Goal: Task Accomplishment & Management: Complete application form

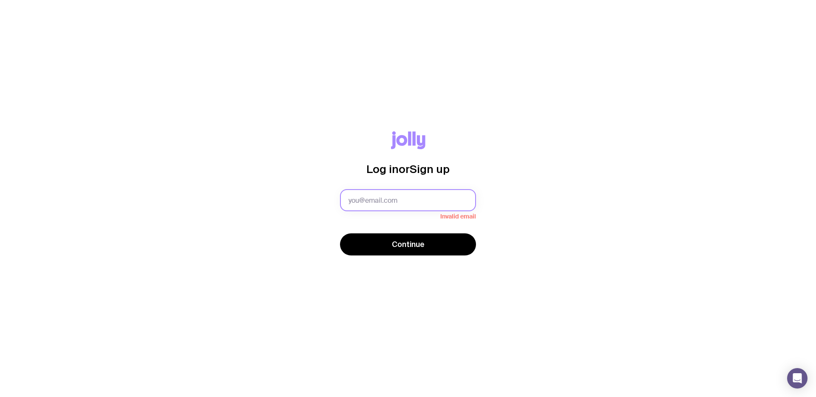
type input "[PERSON_NAME][EMAIL_ADDRESS][DOMAIN_NAME]"
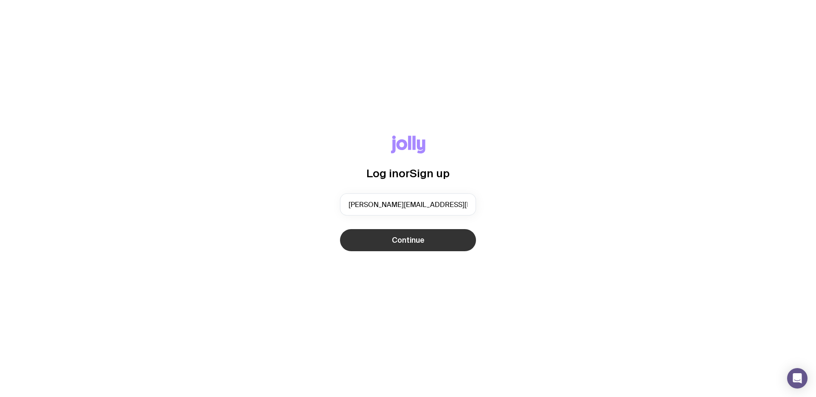
click at [412, 250] on button "Continue" at bounding box center [408, 240] width 136 height 22
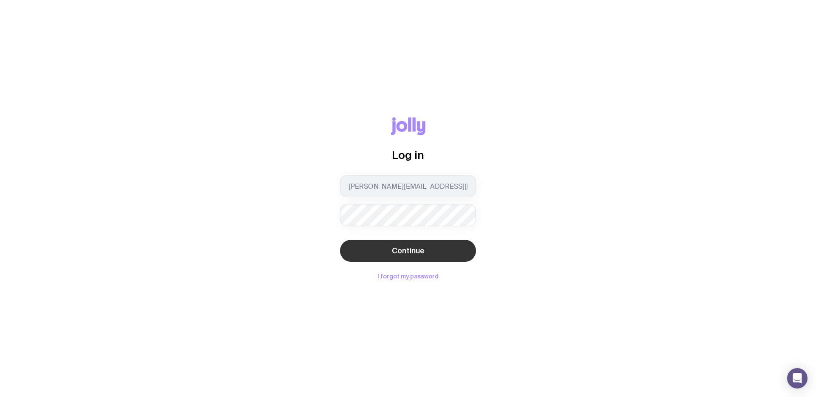
click at [447, 243] on button "Continue" at bounding box center [408, 251] width 136 height 22
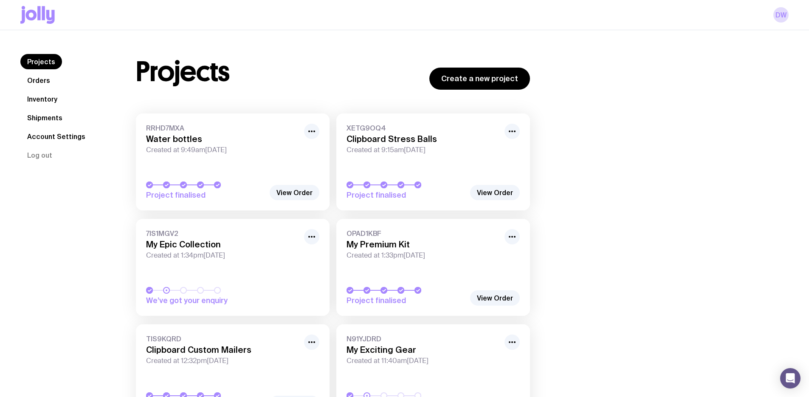
click at [54, 118] on link "Shipments" at bounding box center [44, 117] width 49 height 15
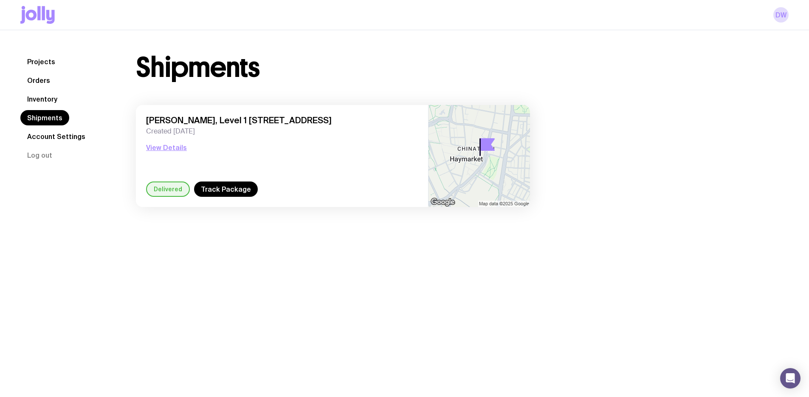
click at [53, 118] on link "Shipments" at bounding box center [44, 117] width 49 height 15
click at [46, 76] on link "Orders" at bounding box center [38, 80] width 37 height 15
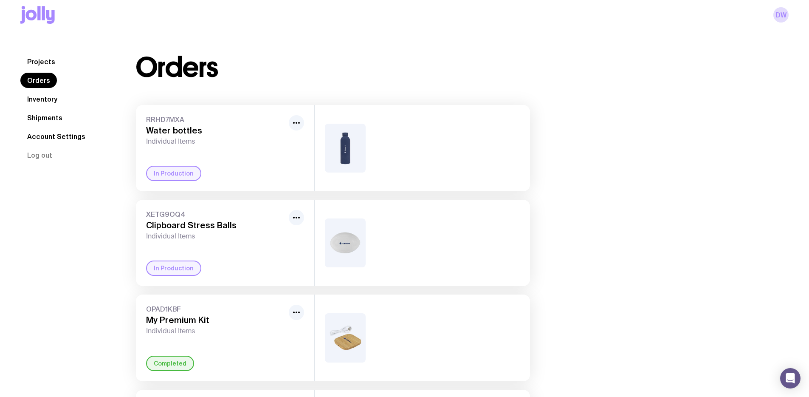
click at [43, 60] on link "Projects" at bounding box center [41, 61] width 42 height 15
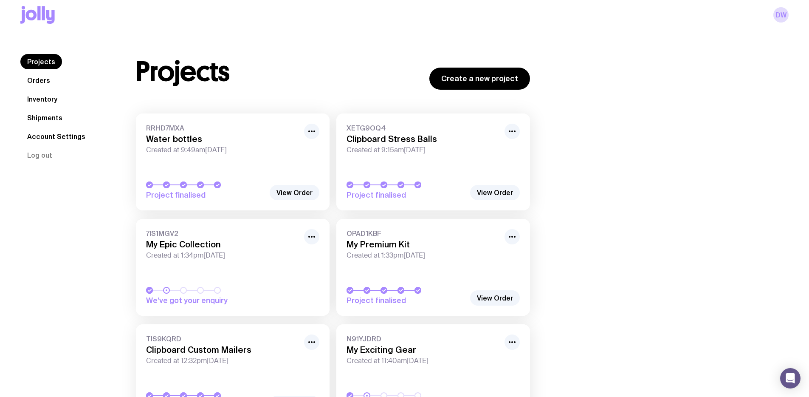
click at [25, 114] on link "Shipments" at bounding box center [44, 117] width 49 height 15
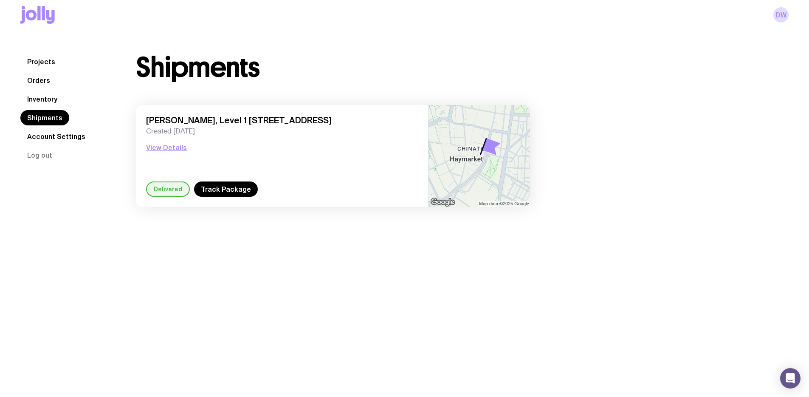
click at [30, 105] on link "Inventory" at bounding box center [42, 98] width 44 height 15
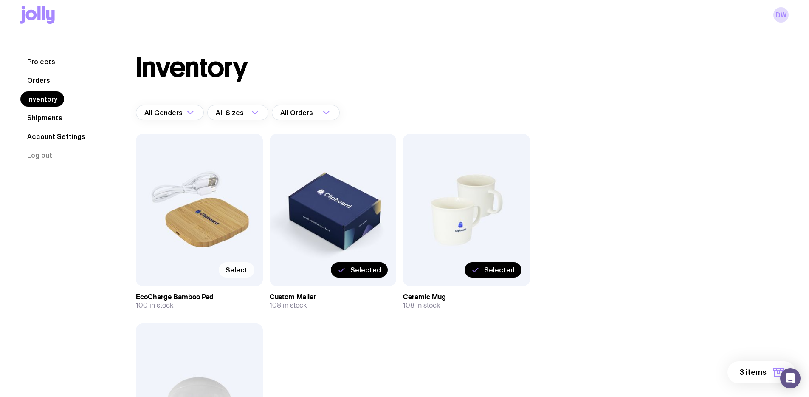
click at [232, 267] on span "Select" at bounding box center [237, 270] width 22 height 8
click at [0, 0] on input "Select" at bounding box center [0, 0] width 0 height 0
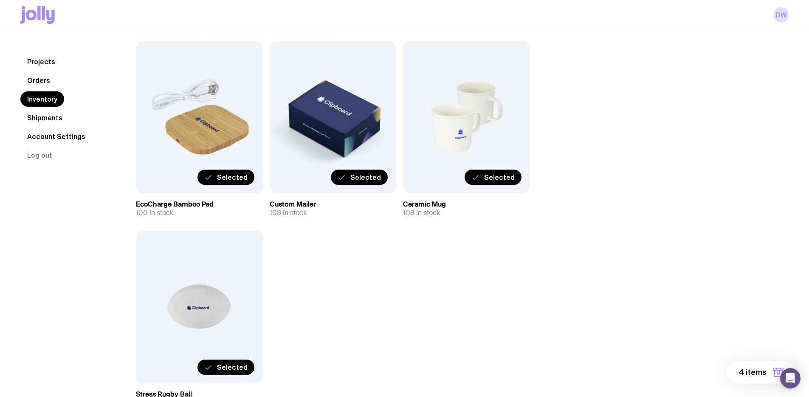
scroll to position [94, 0]
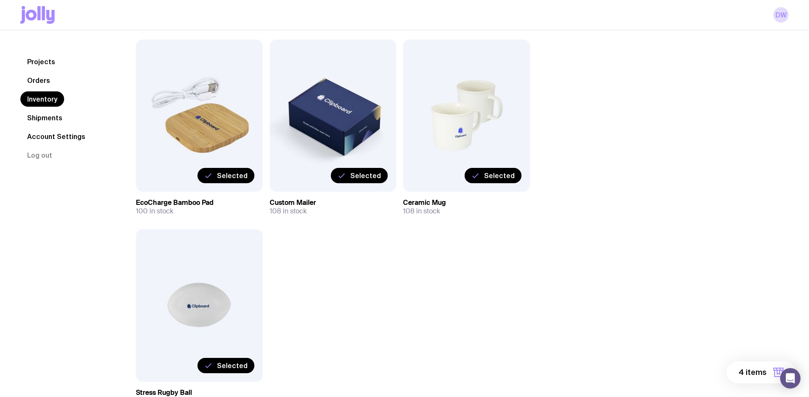
click at [240, 362] on span "Selected" at bounding box center [232, 365] width 31 height 8
click at [0, 0] on input "Selected" at bounding box center [0, 0] width 0 height 0
click at [241, 361] on span "Select" at bounding box center [237, 365] width 22 height 8
click at [0, 0] on input "Select" at bounding box center [0, 0] width 0 height 0
click at [739, 367] on button "4 items" at bounding box center [761, 372] width 69 height 22
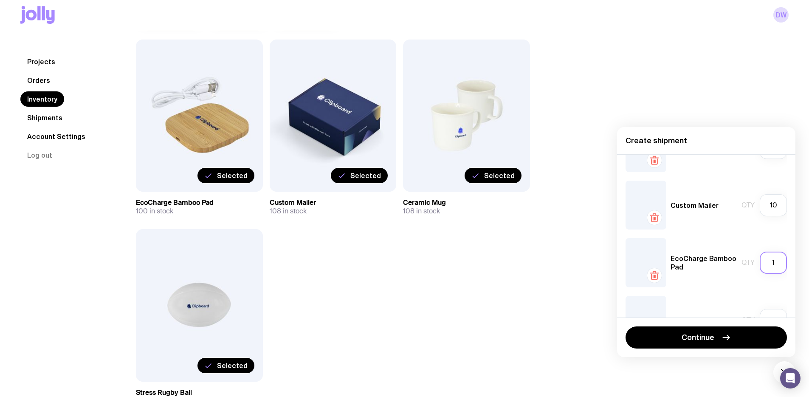
scroll to position [41, 0]
click at [764, 264] on input "1" at bounding box center [773, 261] width 27 height 22
type input "30"
click at [763, 197] on input "10" at bounding box center [773, 204] width 27 height 22
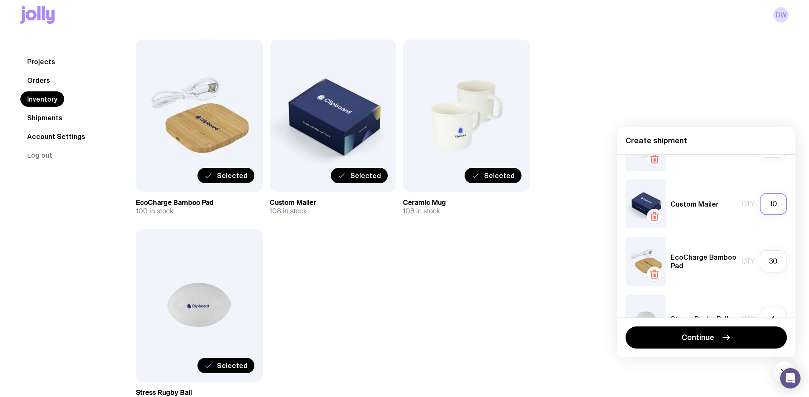
click at [763, 197] on input "10" at bounding box center [773, 204] width 27 height 22
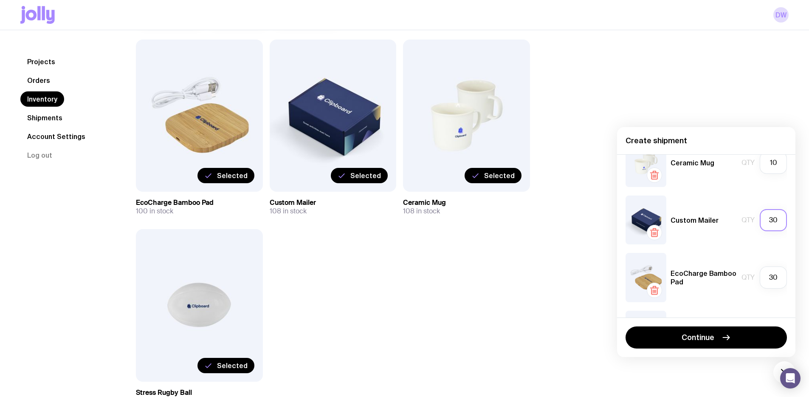
scroll to position [0, 0]
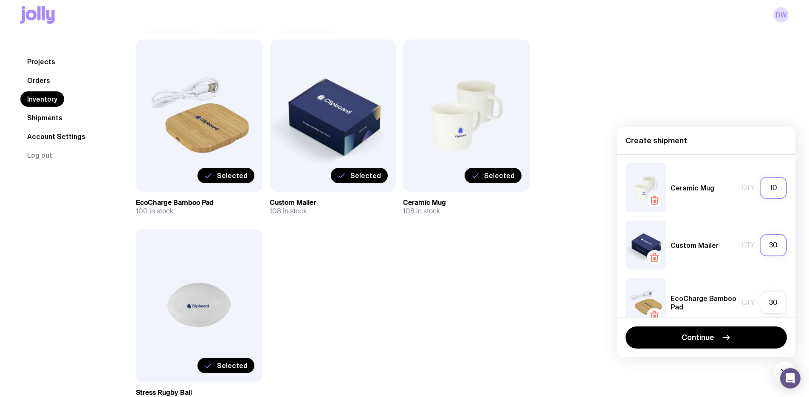
type input "30"
click at [764, 194] on input "10" at bounding box center [773, 188] width 27 height 22
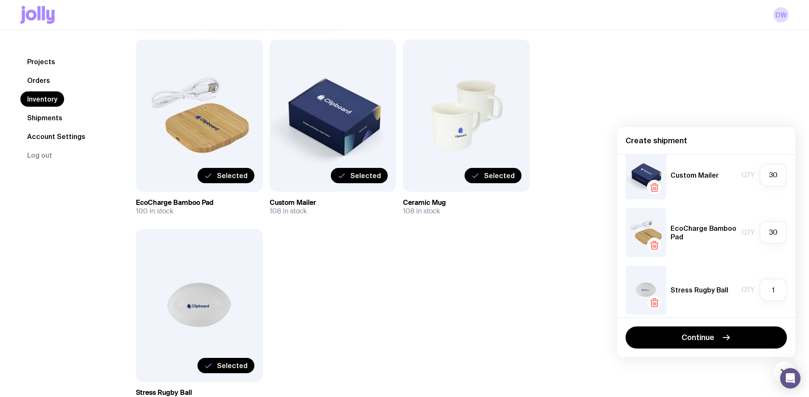
scroll to position [73, 0]
type input "30"
click at [766, 285] on input "1" at bounding box center [773, 287] width 27 height 22
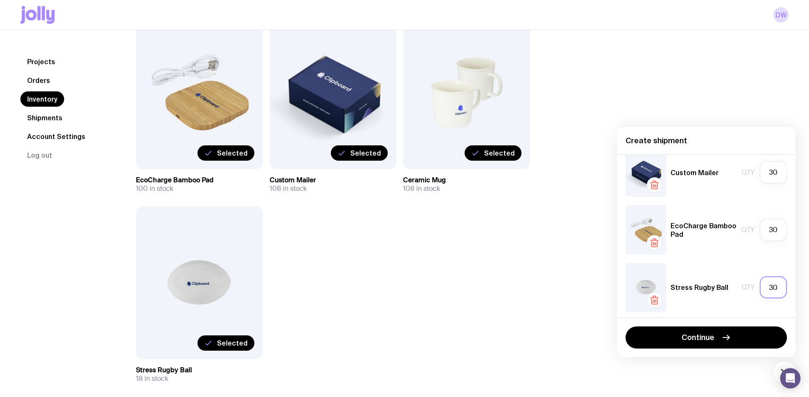
scroll to position [127, 0]
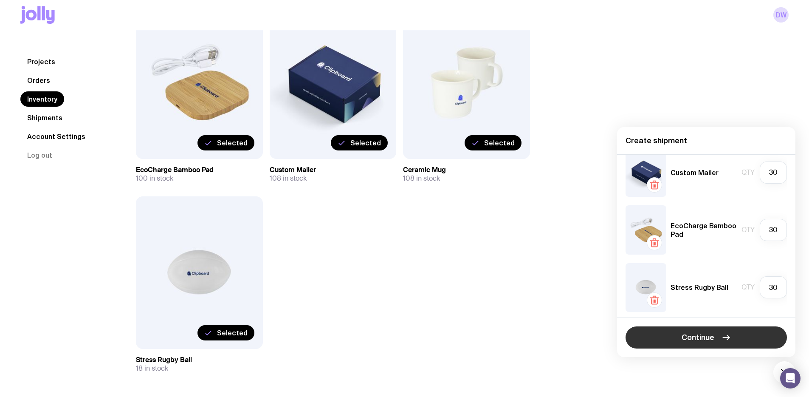
type input "18"
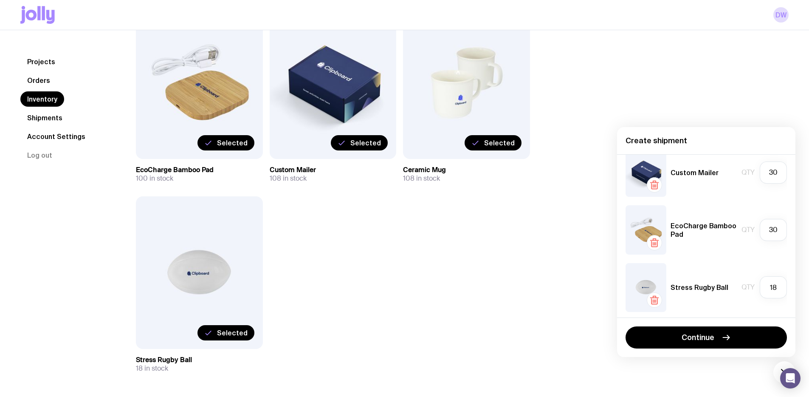
drag, startPoint x: 675, startPoint y: 339, endPoint x: 719, endPoint y: 290, distance: 66.5
click at [719, 288] on div "Create shipment Ceramic Mug Qty 30 Custom Mailer Qty 30 EcoCharge Bamboo Pad Qt…" at bounding box center [706, 242] width 178 height 230
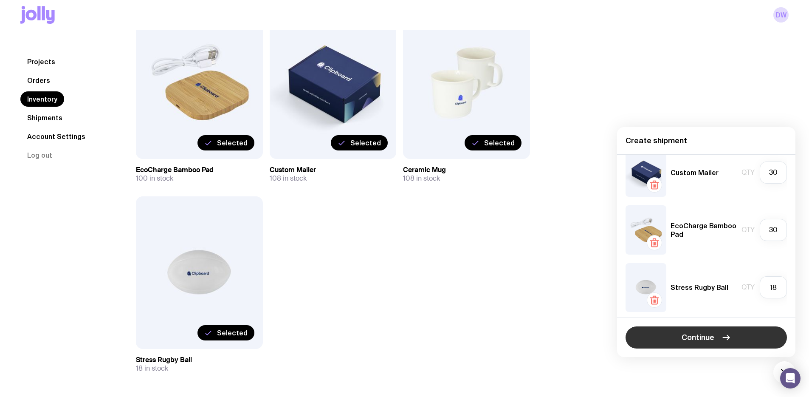
click at [714, 333] on span "Continue" at bounding box center [698, 337] width 33 height 10
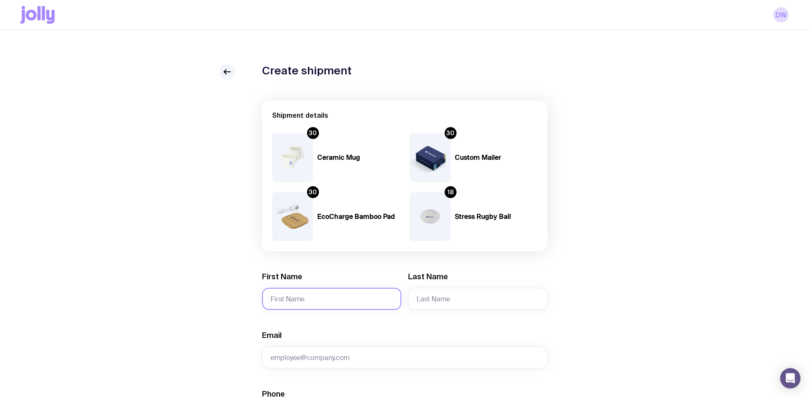
click at [315, 300] on input "First Name" at bounding box center [331, 299] width 139 height 22
type input "[PERSON_NAME]"
type input "[EMAIL_ADDRESS][DOMAIN_NAME]"
type input "0413738806"
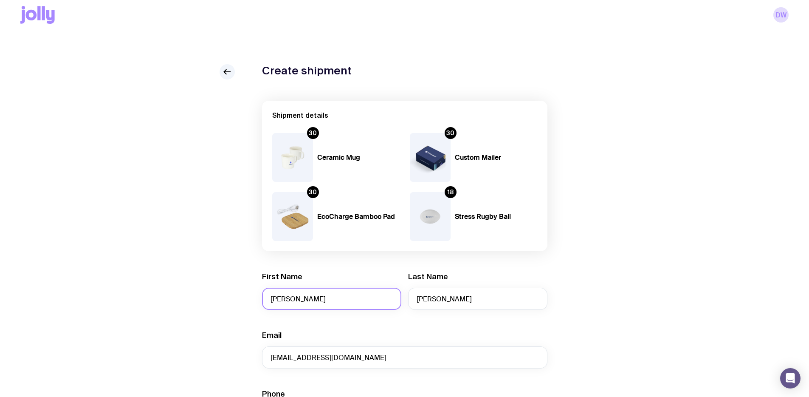
type input "[STREET_ADDRESS]"
type input "Bondi"
type input "2026"
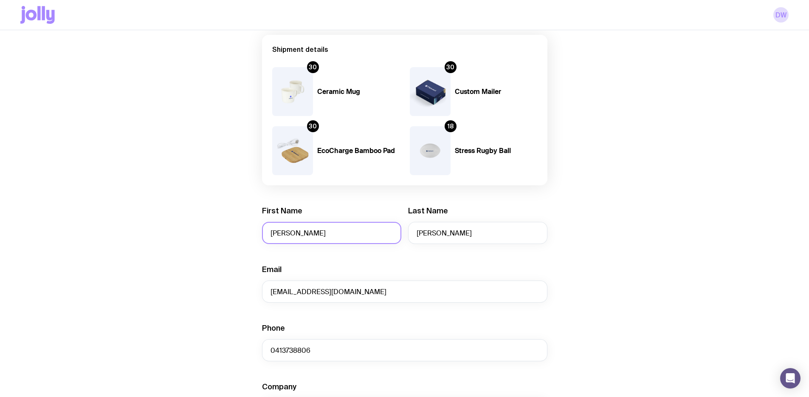
scroll to position [73, 0]
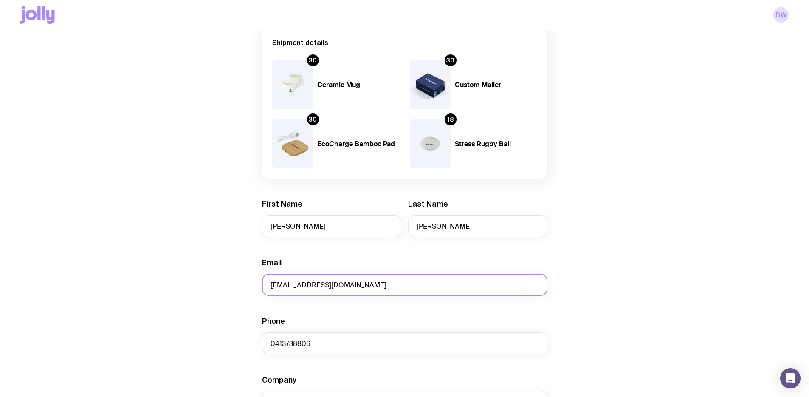
click at [325, 276] on input "[EMAIL_ADDRESS][DOMAIN_NAME]" at bounding box center [404, 285] width 285 height 22
click at [332, 285] on input "[PERSON_NAME]" at bounding box center [404, 285] width 285 height 22
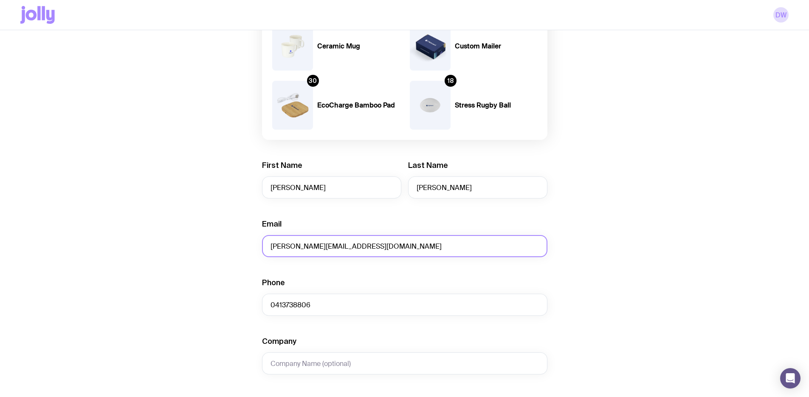
scroll to position [161, 0]
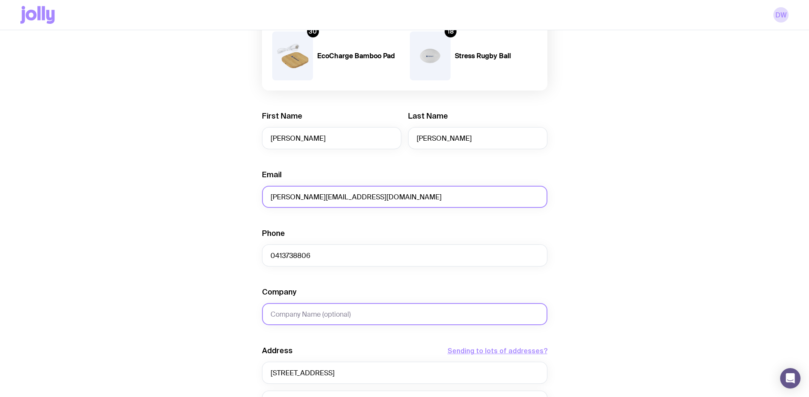
type input "[PERSON_NAME][EMAIL_ADDRESS][DOMAIN_NAME]"
click at [312, 318] on input "Company" at bounding box center [404, 314] width 285 height 22
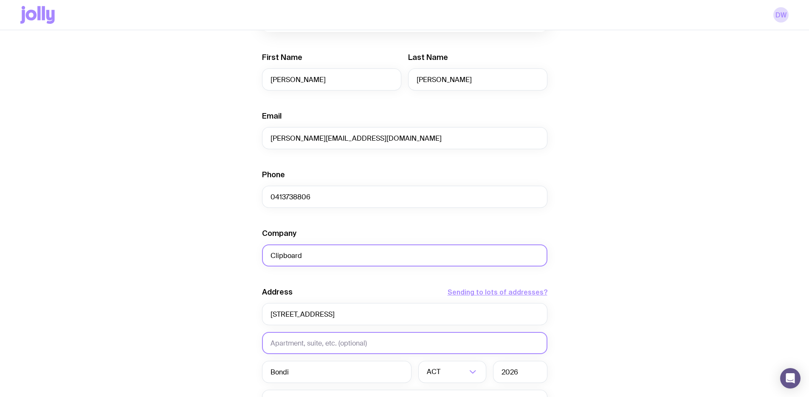
scroll to position [224, 0]
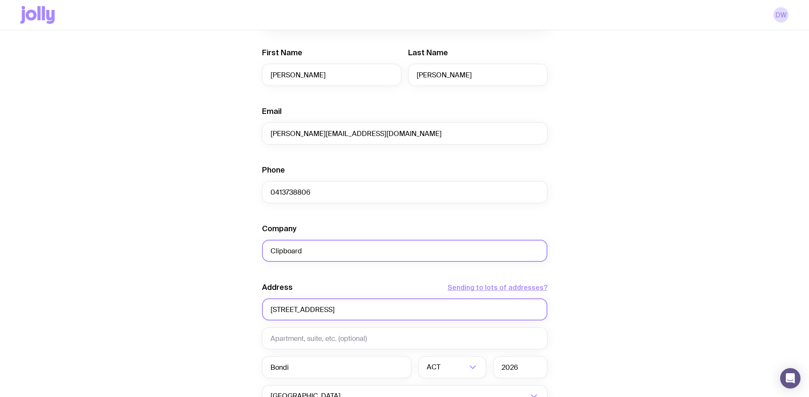
type input "Clipboard"
click at [302, 313] on input "[STREET_ADDRESS]" at bounding box center [404, 309] width 285 height 22
type input "477"
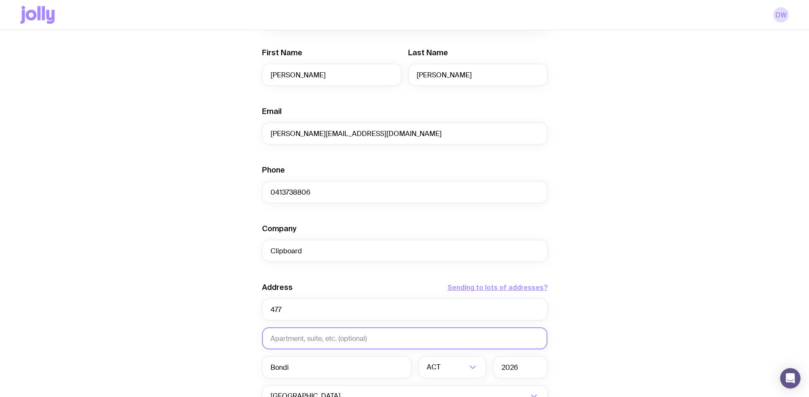
click at [294, 340] on input "text" at bounding box center [404, 338] width 285 height 22
type input "Level 1"
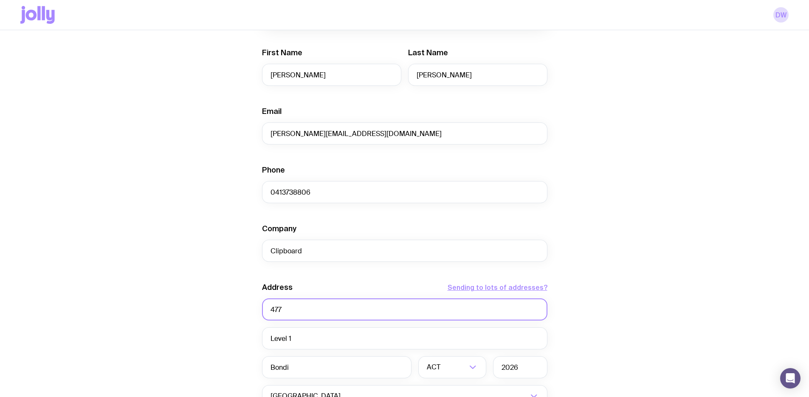
click at [279, 309] on input "477" at bounding box center [404, 309] width 285 height 22
click at [294, 311] on input "477" at bounding box center [404, 309] width 285 height 22
click at [467, 290] on button "Sending to lots of addresses?" at bounding box center [498, 287] width 100 height 10
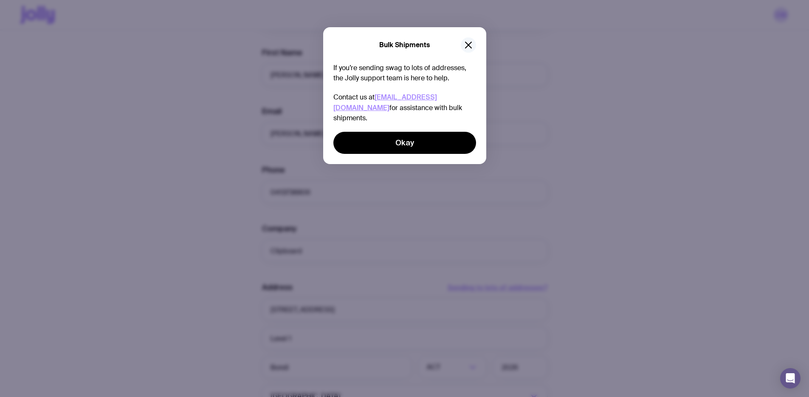
click at [472, 41] on icon "button" at bounding box center [468, 45] width 10 height 10
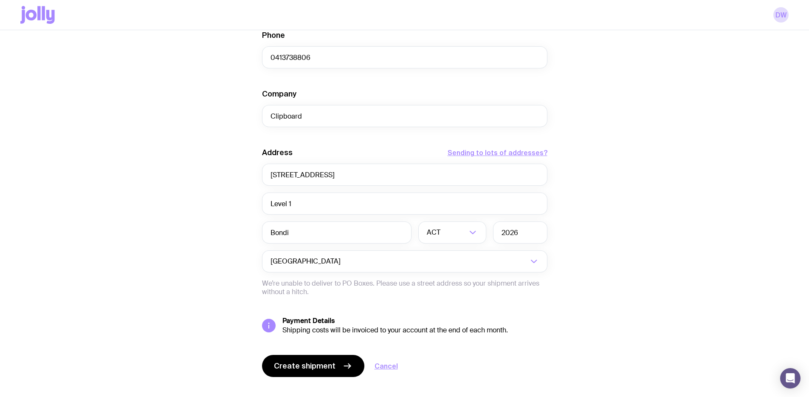
scroll to position [358, 0]
click at [340, 180] on input "[STREET_ADDRESS]" at bounding box center [404, 175] width 285 height 22
paste input "[GEOGRAPHIC_DATA] haymarket [GEOGRAPHIC_DATA] 2000 [GEOGRAPHIC_DATA]"
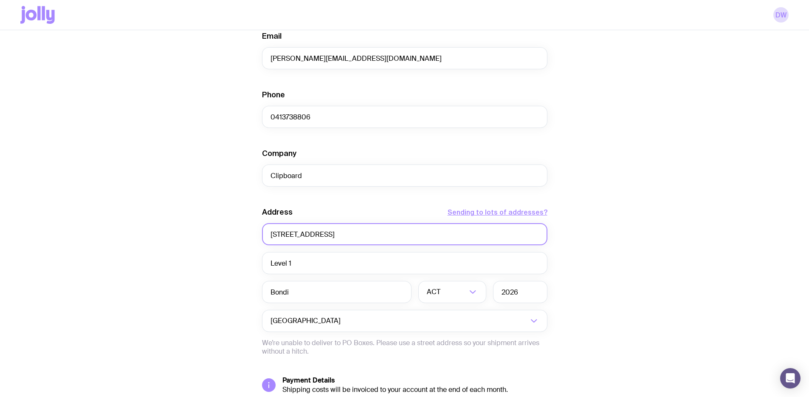
scroll to position [373, 0]
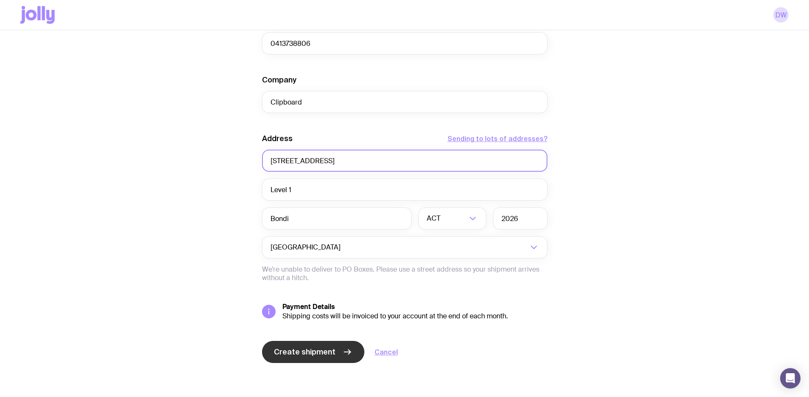
type input "[STREET_ADDRESS]"
click at [310, 360] on button "Create shipment" at bounding box center [313, 352] width 102 height 22
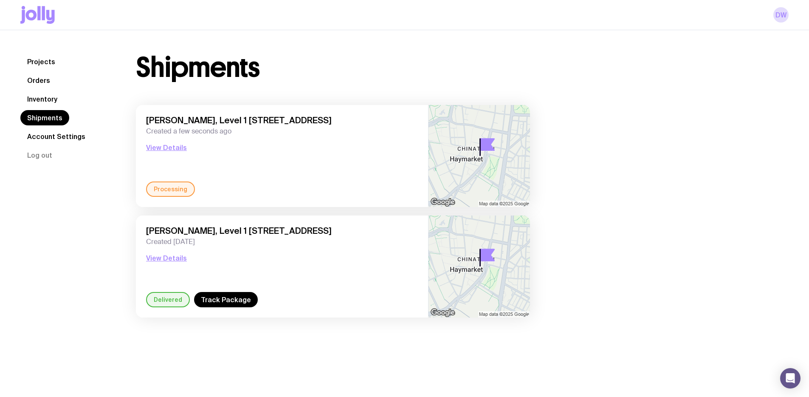
click at [45, 117] on link "Shipments" at bounding box center [44, 117] width 49 height 15
click at [45, 79] on link "Orders" at bounding box center [38, 80] width 37 height 15
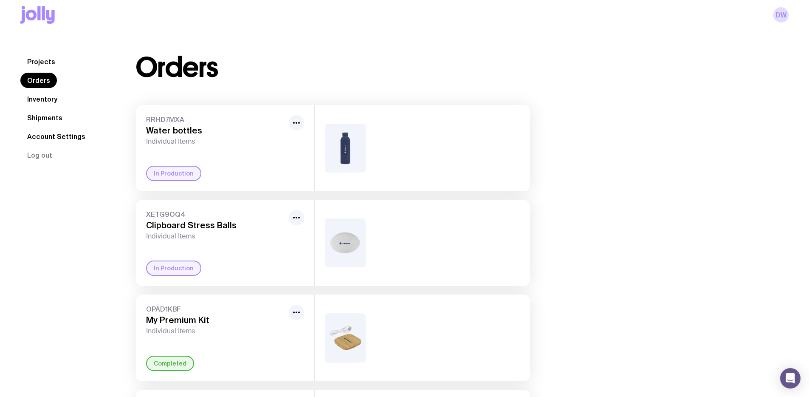
click at [37, 97] on link "Inventory" at bounding box center [42, 98] width 44 height 15
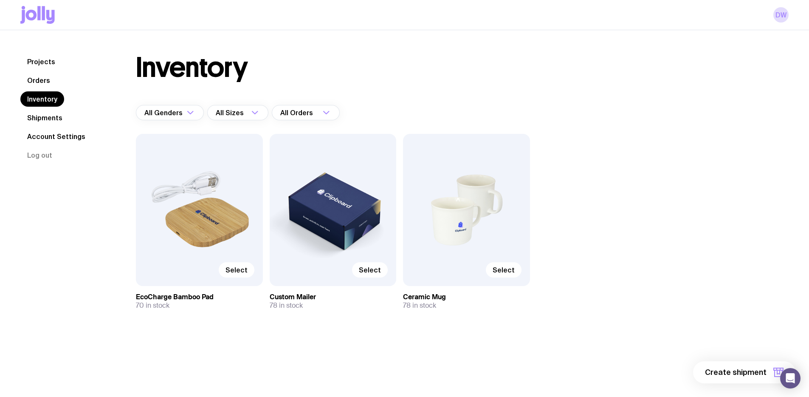
click at [37, 65] on link "Projects" at bounding box center [41, 61] width 42 height 15
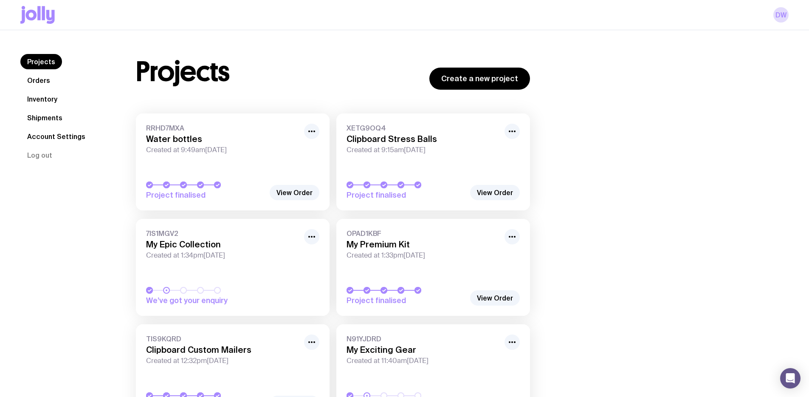
click at [36, 99] on link "Inventory" at bounding box center [42, 98] width 44 height 15
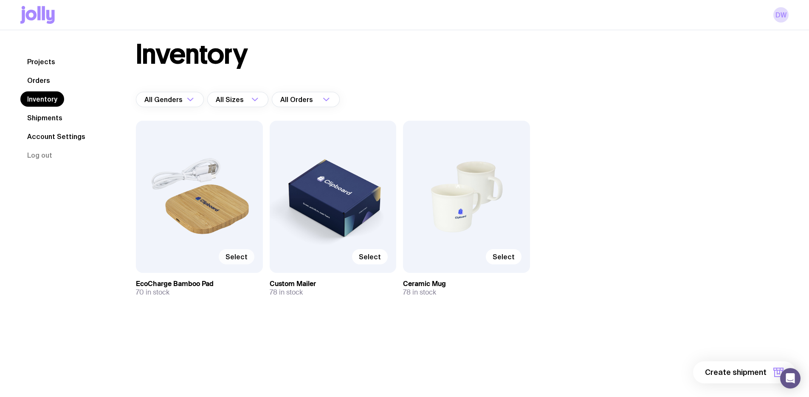
scroll to position [30, 0]
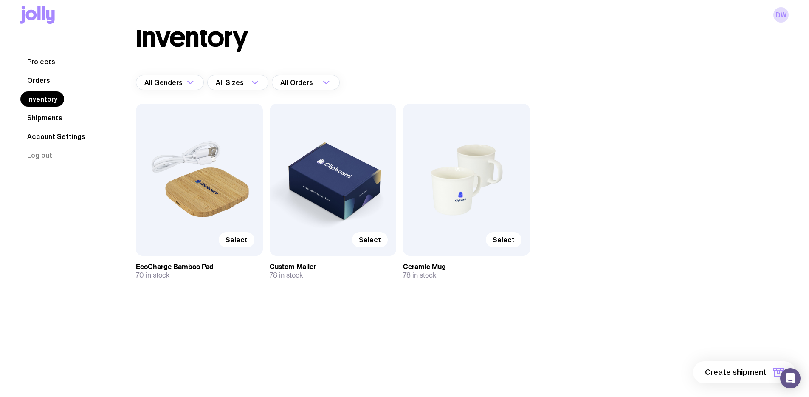
click at [64, 119] on link "Shipments" at bounding box center [44, 117] width 49 height 15
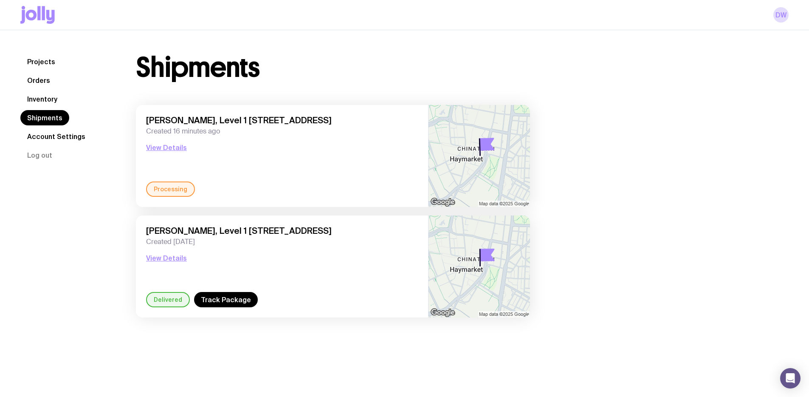
click at [174, 187] on div "Processing" at bounding box center [170, 188] width 49 height 15
click at [174, 153] on div "[PERSON_NAME], Level 1 [STREET_ADDRESS] Created 16 minutes ago View Details" at bounding box center [282, 148] width 272 height 66
click at [174, 145] on button "View Details" at bounding box center [166, 147] width 41 height 10
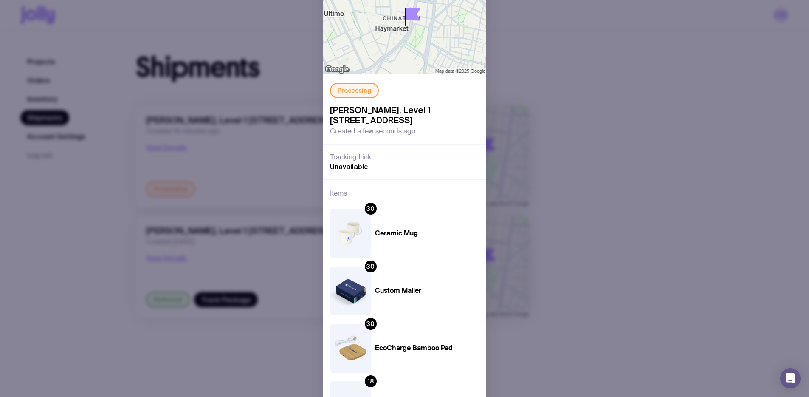
scroll to position [128, 0]
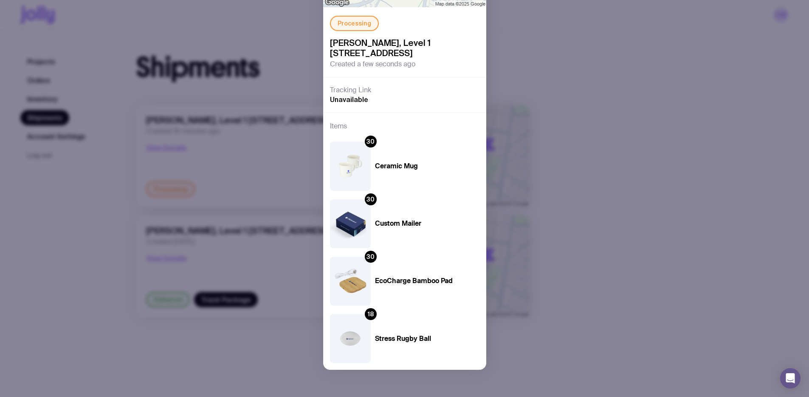
click at [109, 109] on div "Processing [PERSON_NAME], [STREET_ADDRESS] Created a few seconds ago Tracking L…" at bounding box center [404, 198] width 809 height 397
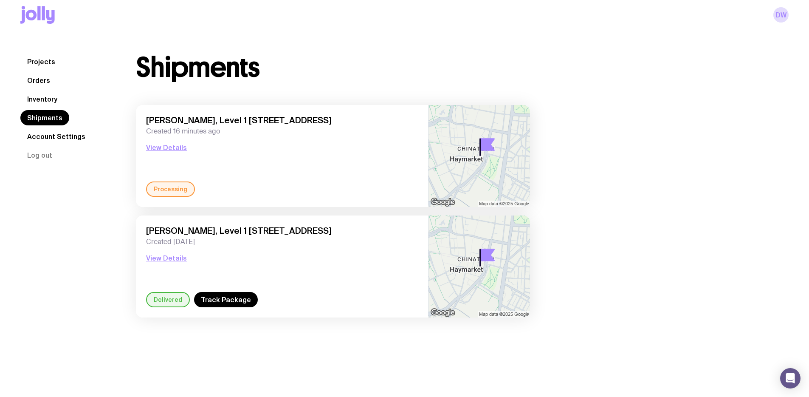
click at [35, 99] on link "Inventory" at bounding box center [42, 98] width 44 height 15
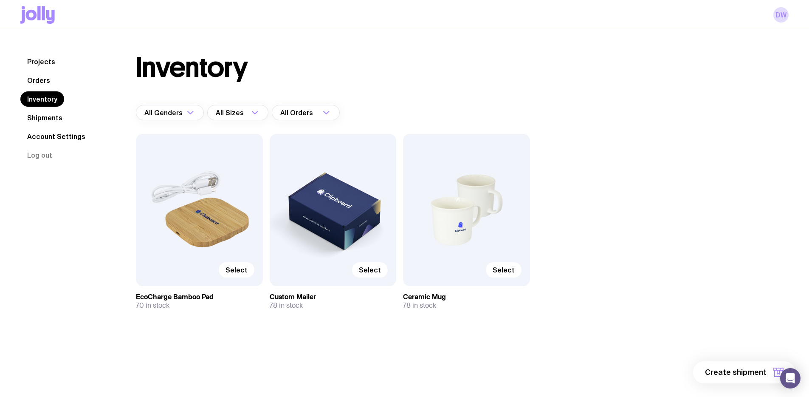
click at [42, 78] on link "Orders" at bounding box center [38, 80] width 37 height 15
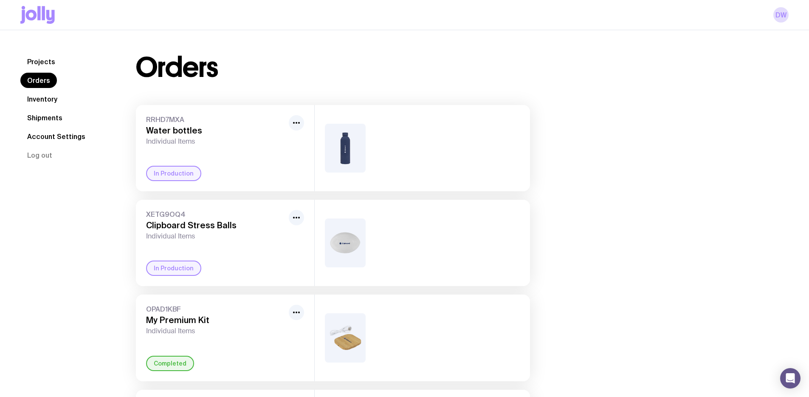
click at [47, 120] on link "Shipments" at bounding box center [44, 117] width 49 height 15
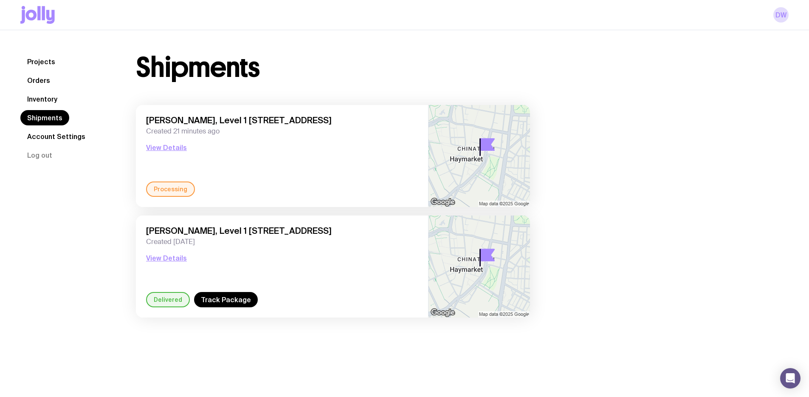
click at [207, 132] on span "Created 21 minutes ago" at bounding box center [282, 131] width 272 height 8
click at [173, 192] on div "Processing" at bounding box center [170, 188] width 49 height 15
click at [176, 153] on div "[PERSON_NAME], [STREET_ADDRESS] Created 21 minutes ago View Details" at bounding box center [282, 148] width 272 height 66
click at [176, 147] on button "View Details" at bounding box center [166, 147] width 41 height 10
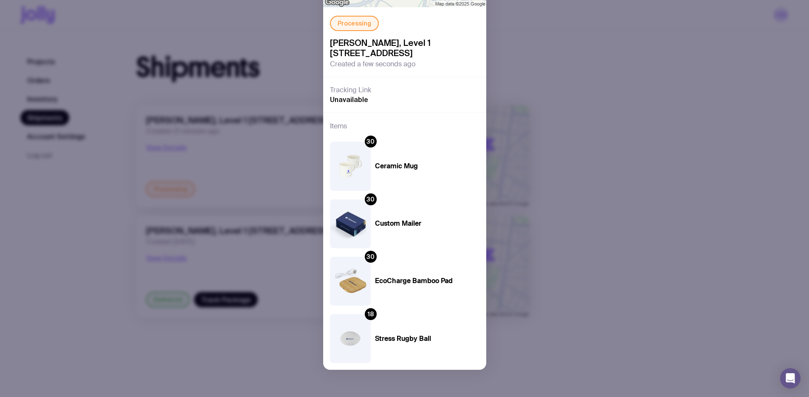
scroll to position [128, 0]
drag, startPoint x: 428, startPoint y: 338, endPoint x: 353, endPoint y: 137, distance: 214.6
click at [353, 137] on div "Items 30 Ceramic Mug 30 Custom Mailer 30 EcoCharge Bamboo Pad 18 Stress Rugby B…" at bounding box center [404, 240] width 163 height 257
copy div "30 Ceramic Mug 30 Custom Mailer 30 EcoCharge Bamboo Pad 18 Stress Rugby Ball"
